Goal: Task Accomplishment & Management: Manage account settings

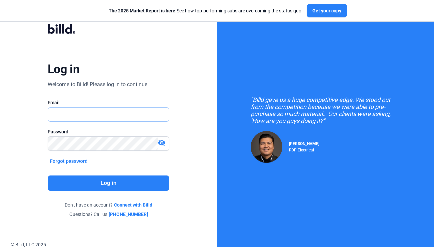
click at [86, 118] on input "text" at bounding box center [105, 114] width 114 height 14
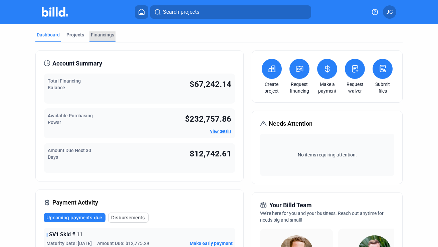
click at [102, 35] on div "Financings" at bounding box center [102, 34] width 23 height 7
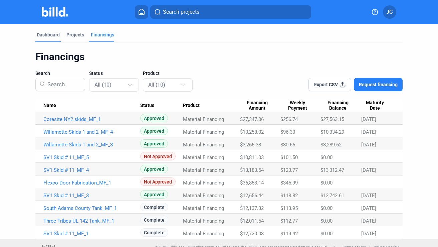
click at [51, 33] on div "Dashboard" at bounding box center [48, 34] width 23 height 7
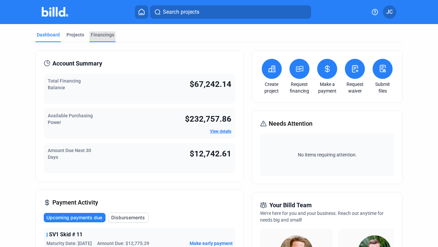
click at [95, 35] on div "Financings" at bounding box center [102, 34] width 23 height 7
